Goal: Task Accomplishment & Management: Manage account settings

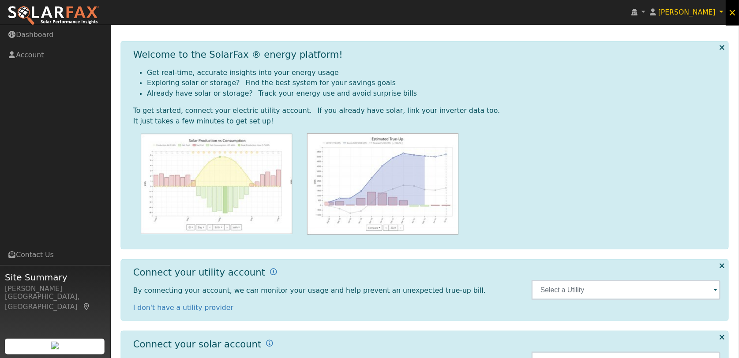
scroll to position [23, 0]
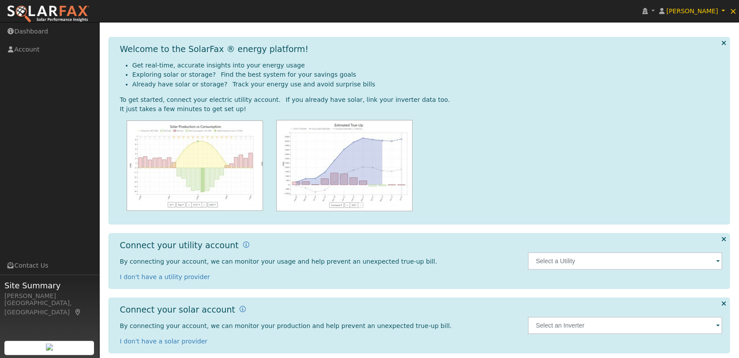
drag, startPoint x: 659, startPoint y: 1, endPoint x: 377, endPoint y: 26, distance: 282.7
click at [377, 26] on div "Dashboard" at bounding box center [420, 17] width 622 height 27
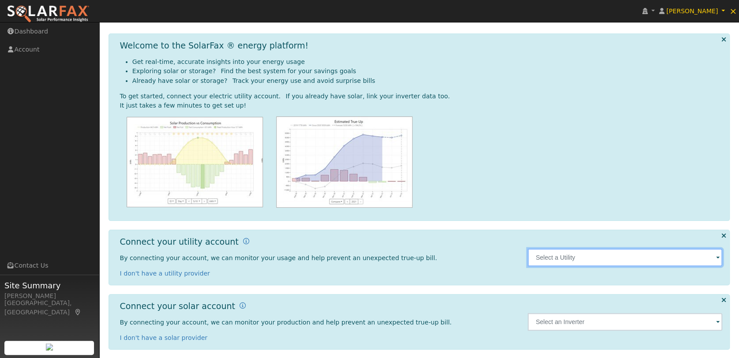
click at [607, 260] on input "text" at bounding box center [625, 258] width 195 height 18
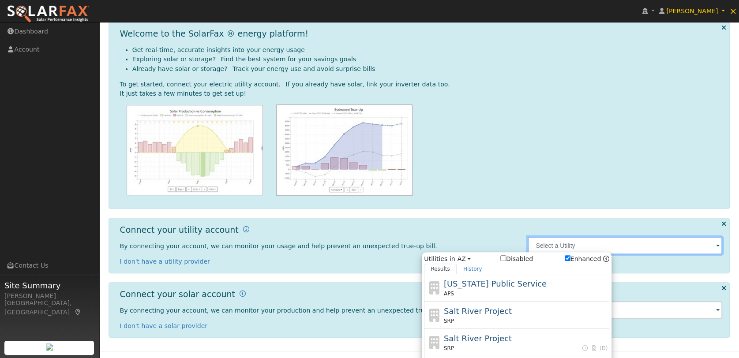
scroll to position [54, 0]
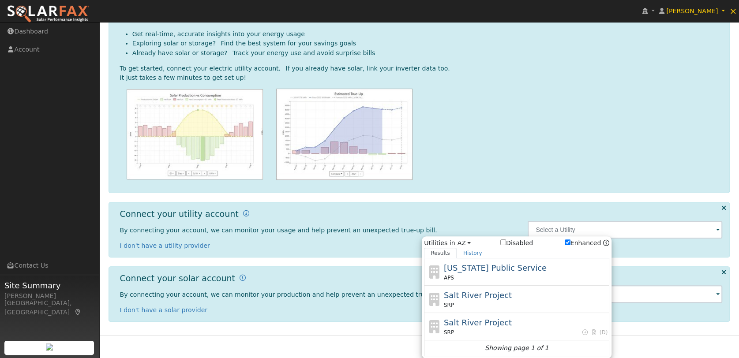
click at [571, 242] on input "Enhanced" at bounding box center [568, 243] width 6 height 6
checkbox input "false"
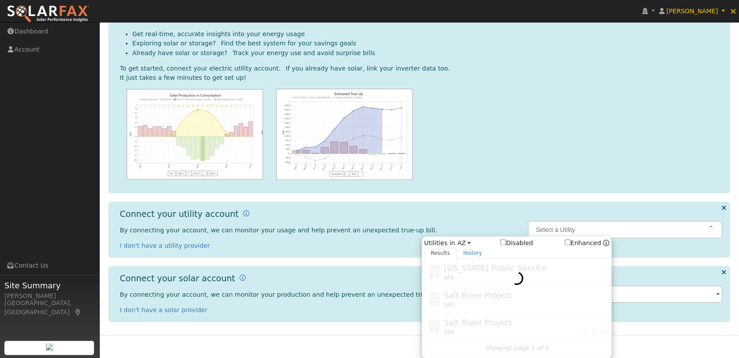
scroll to position [31, 0]
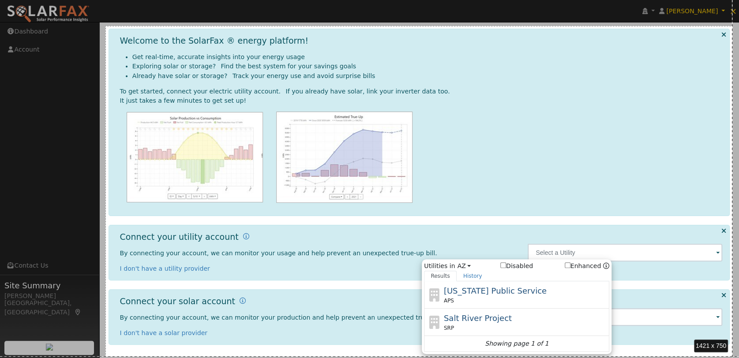
drag, startPoint x: 105, startPoint y: 26, endPoint x: 733, endPoint y: 357, distance: 709.2
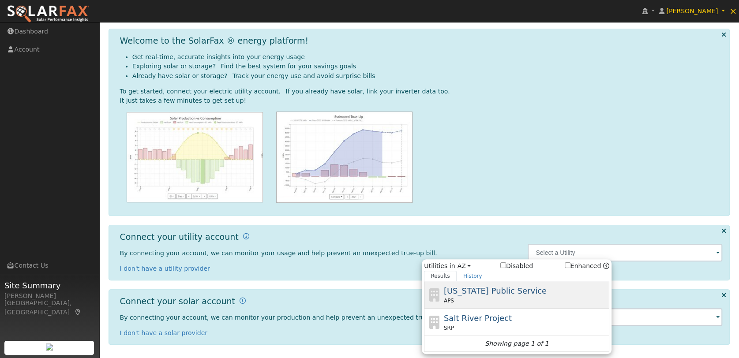
click at [477, 291] on span "[US_STATE] Public Service" at bounding box center [495, 290] width 103 height 9
type input "APS"
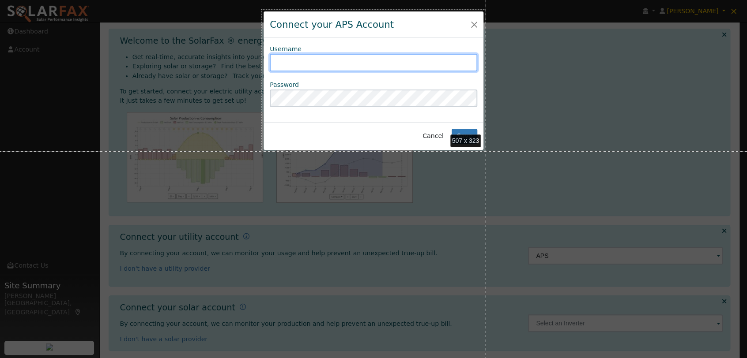
drag, startPoint x: 261, startPoint y: 9, endPoint x: 485, endPoint y: 151, distance: 265.1
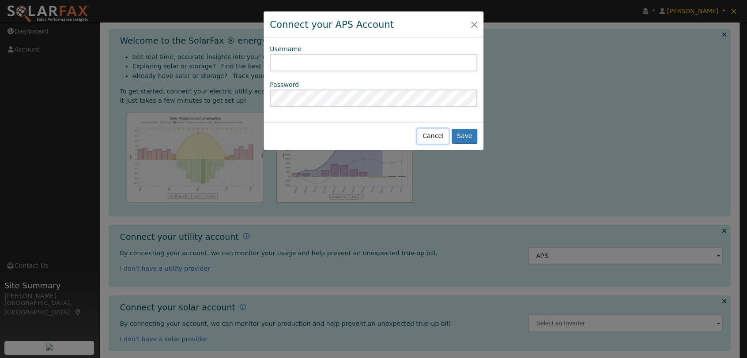
click at [435, 134] on button "Cancel" at bounding box center [432, 136] width 31 height 15
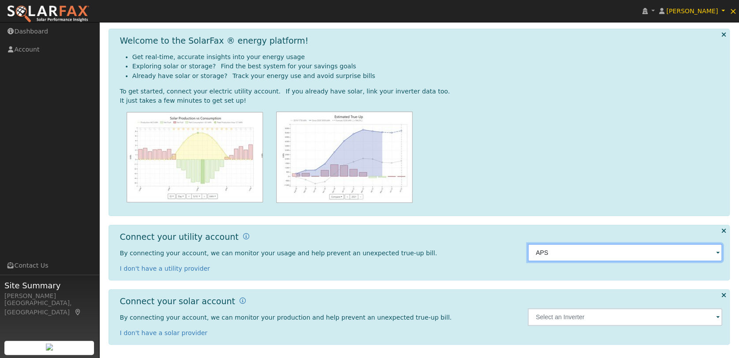
click at [602, 255] on input "APS" at bounding box center [625, 253] width 195 height 18
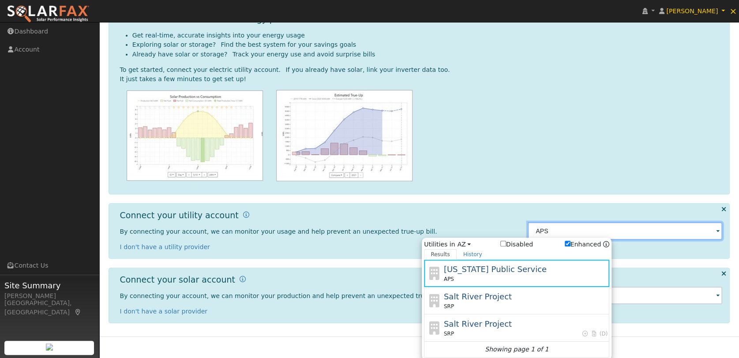
scroll to position [54, 0]
click at [571, 241] on input "Enhanced" at bounding box center [568, 243] width 6 height 6
checkbox input "false"
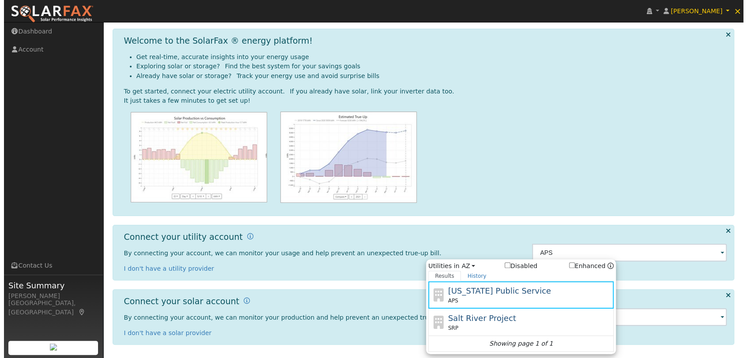
scroll to position [31, 0]
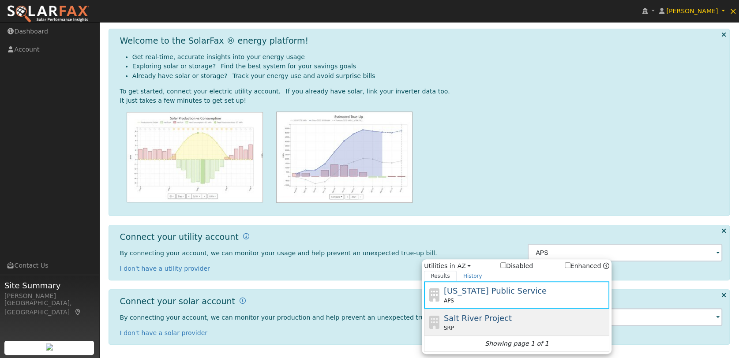
click at [465, 316] on span "Salt River Project" at bounding box center [478, 318] width 68 height 9
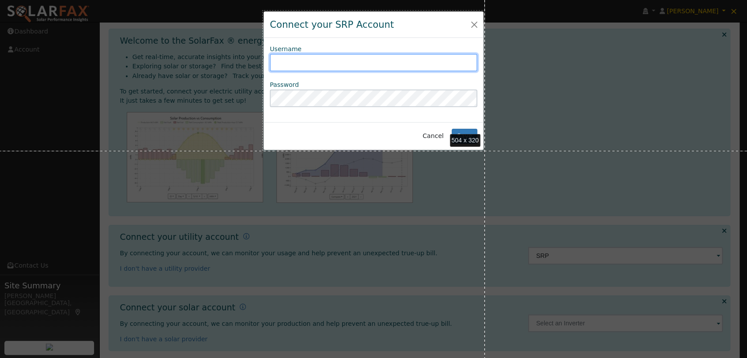
drag, startPoint x: 262, startPoint y: 10, endPoint x: 485, endPoint y: 151, distance: 263.3
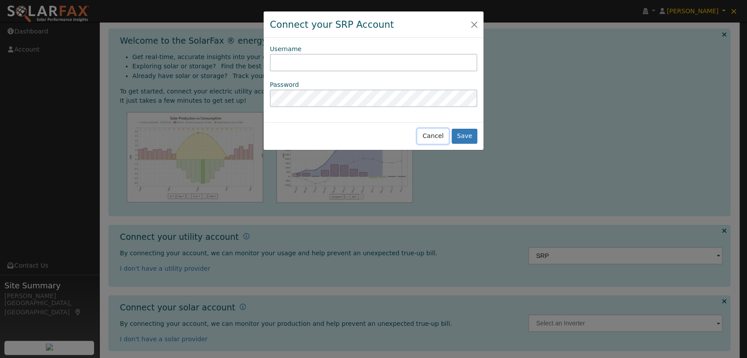
click at [438, 136] on button "Cancel" at bounding box center [432, 136] width 31 height 15
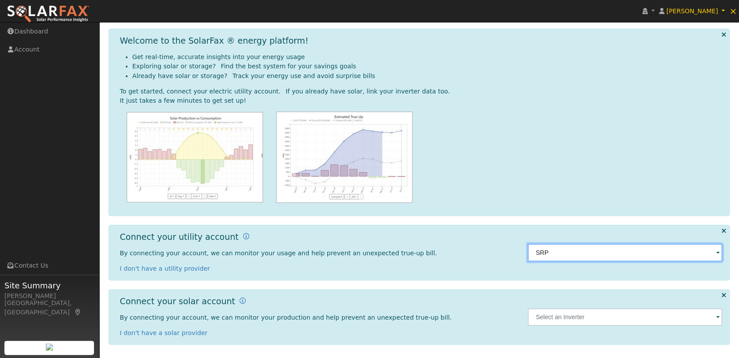
click at [572, 259] on input "SRP" at bounding box center [625, 253] width 195 height 18
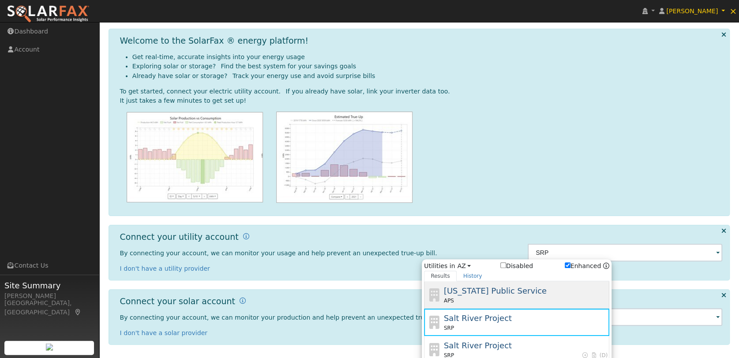
click at [463, 292] on span "[US_STATE] Public Service" at bounding box center [495, 290] width 103 height 9
type input "APS"
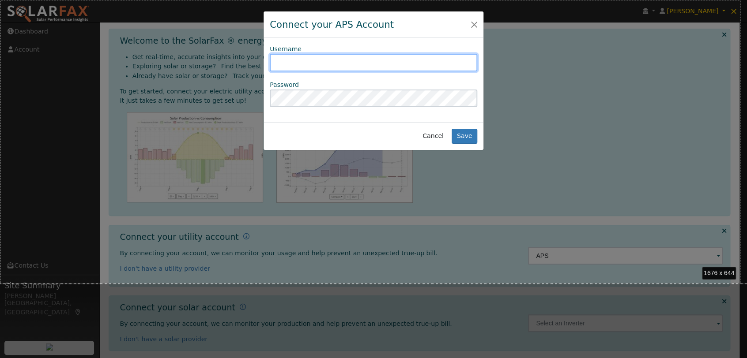
scroll to position [37, 0]
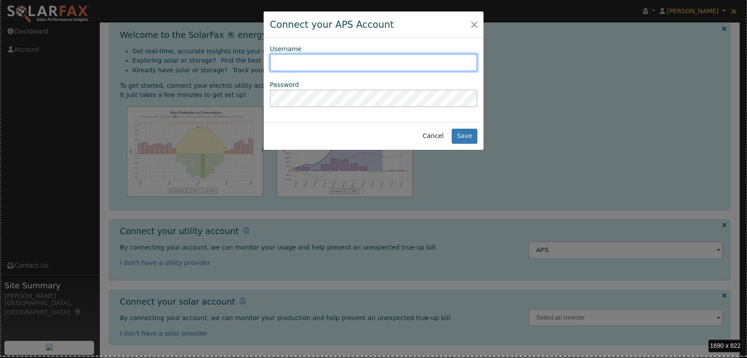
drag, startPoint x: 0, startPoint y: 0, endPoint x: 746, endPoint y: 359, distance: 827.6
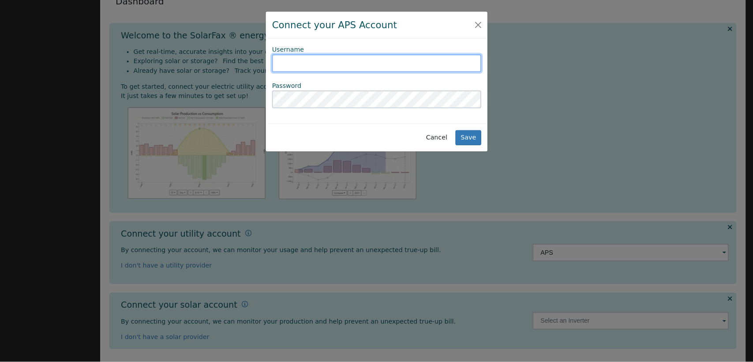
scroll to position [31, 0]
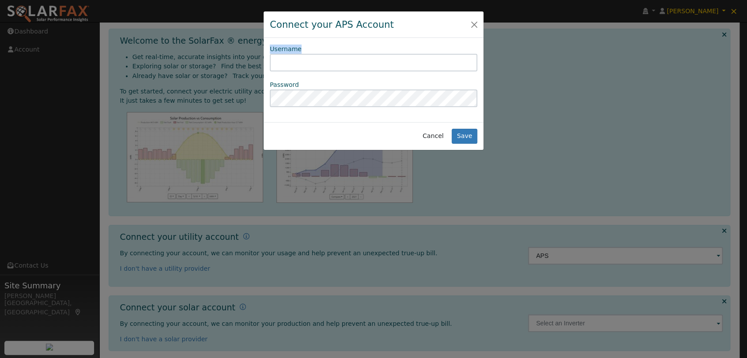
drag, startPoint x: 408, startPoint y: 20, endPoint x: 410, endPoint y: 48, distance: 27.9
click at [410, 48] on div "Connect your APS Account Username Password Cancel Save" at bounding box center [373, 80] width 221 height 139
click at [369, 47] on div "Username" at bounding box center [373, 58] width 217 height 27
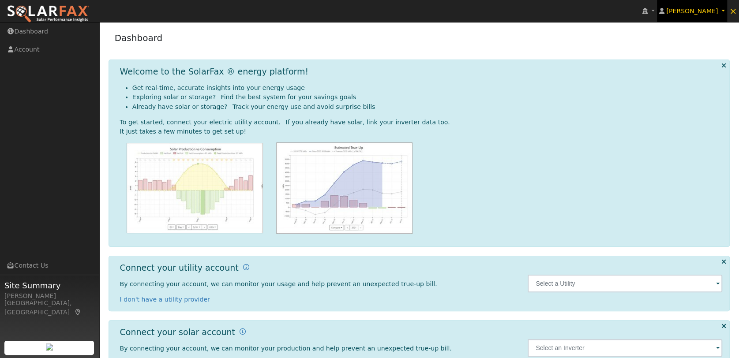
click at [706, 11] on span "[PERSON_NAME]" at bounding box center [693, 11] width 52 height 7
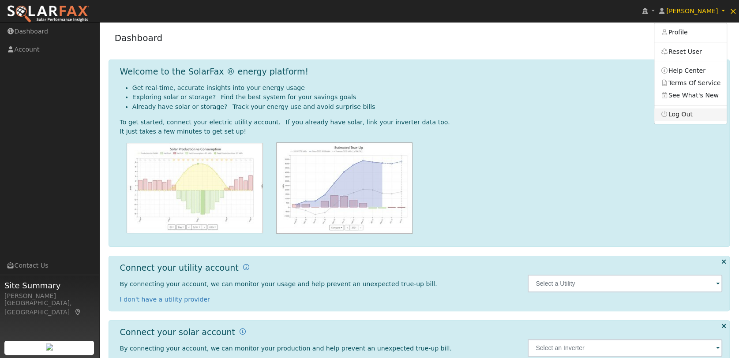
click at [687, 113] on link "Log Out" at bounding box center [691, 115] width 72 height 12
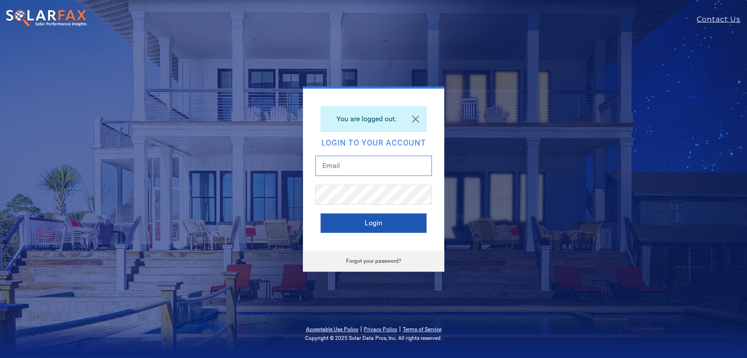
type input "[PERSON_NAME][EMAIL_ADDRESS][DOMAIN_NAME]"
click at [357, 222] on button "Login" at bounding box center [373, 223] width 106 height 19
